Goal: Task Accomplishment & Management: Complete application form

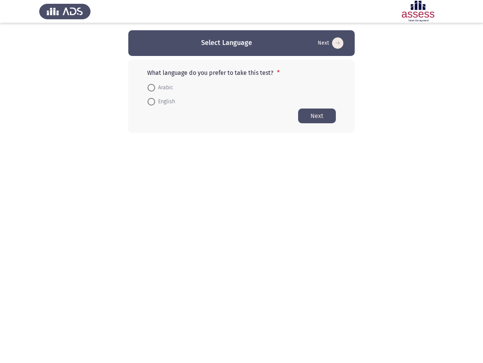
click at [242, 81] on form "Arabic English" at bounding box center [241, 94] width 189 height 28
click at [330, 43] on button "Next" at bounding box center [331, 43] width 30 height 12
click at [160, 88] on span "Arabic" at bounding box center [164, 87] width 18 height 9
click at [155, 88] on input "Arabic" at bounding box center [152, 88] width 8 height 8
radio input "true"
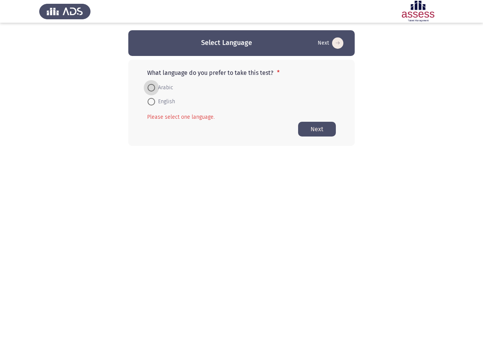
click at [161, 102] on span "English" at bounding box center [165, 101] width 20 height 9
click at [155, 102] on input "English" at bounding box center [152, 102] width 8 height 8
radio input "true"
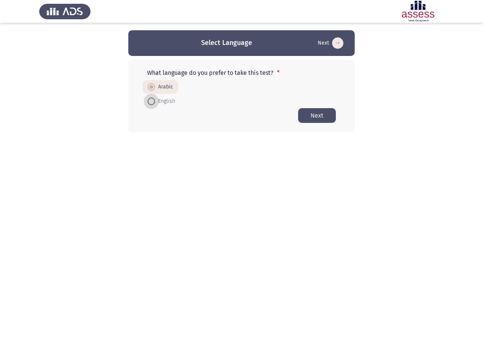
click at [317, 116] on button "Next" at bounding box center [317, 115] width 38 height 15
